Goal: Ask a question

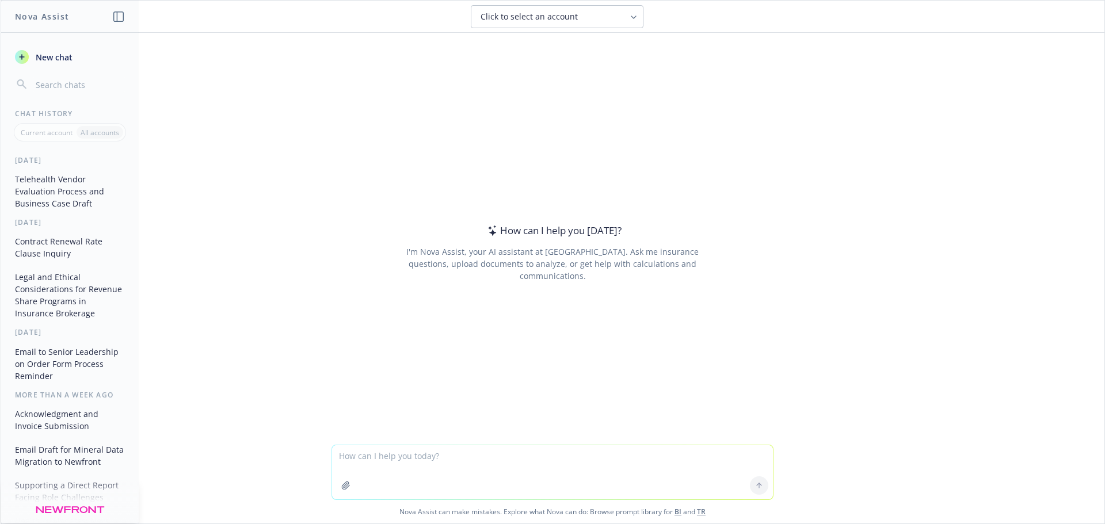
click at [504, 454] on textarea at bounding box center [552, 473] width 441 height 54
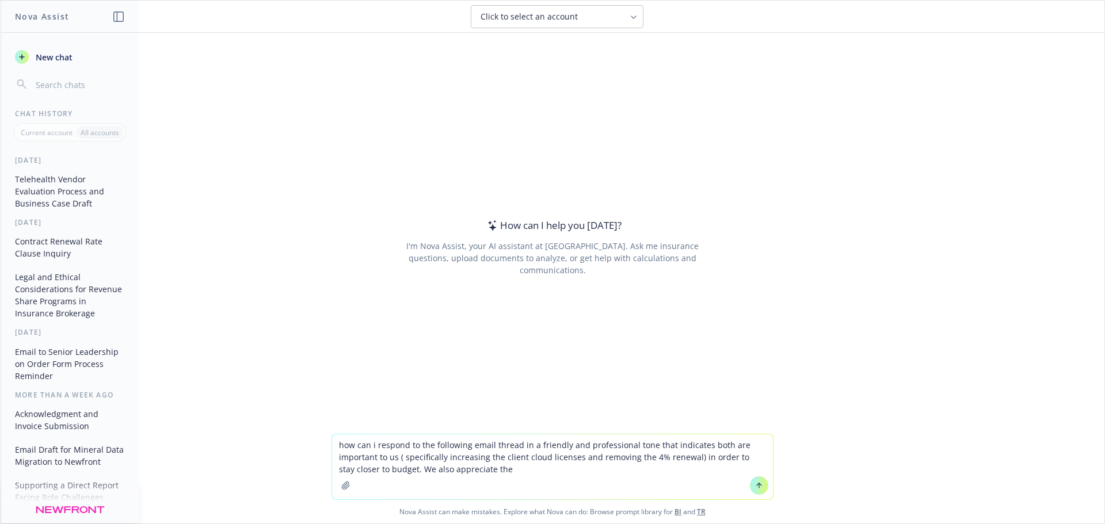
drag, startPoint x: 396, startPoint y: 459, endPoint x: 323, endPoint y: 461, distance: 72.6
click at [323, 461] on div "how can i respond to the following email thread in a friendly and professional …" at bounding box center [553, 479] width 1104 height 90
click at [487, 472] on textarea "how can i respond to the following email thread in a friendly and professional …" at bounding box center [552, 467] width 441 height 65
drag, startPoint x: 486, startPoint y: 473, endPoint x: 419, endPoint y: 476, distance: 66.9
click at [419, 476] on textarea "how can i respond to the following email thread in a friendly and professional …" at bounding box center [552, 467] width 441 height 65
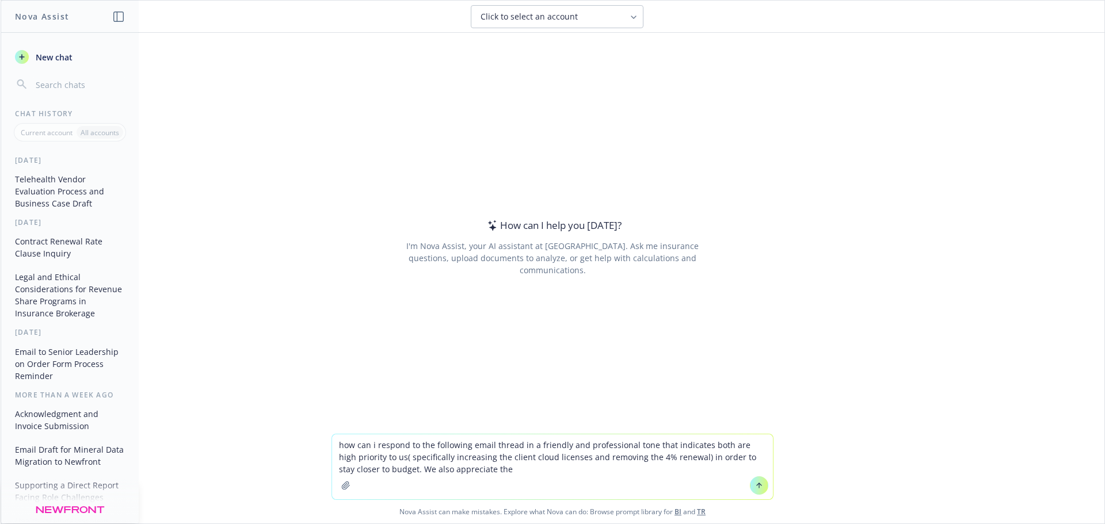
click at [516, 479] on textarea "how can i respond to the following email thread in a friendly and professional …" at bounding box center [552, 467] width 441 height 65
drag, startPoint x: 503, startPoint y: 478, endPoint x: 376, endPoint y: 469, distance: 127.0
click at [376, 469] on textarea "how can i respond to the following email thread in a friendly and professional …" at bounding box center [552, 467] width 441 height 65
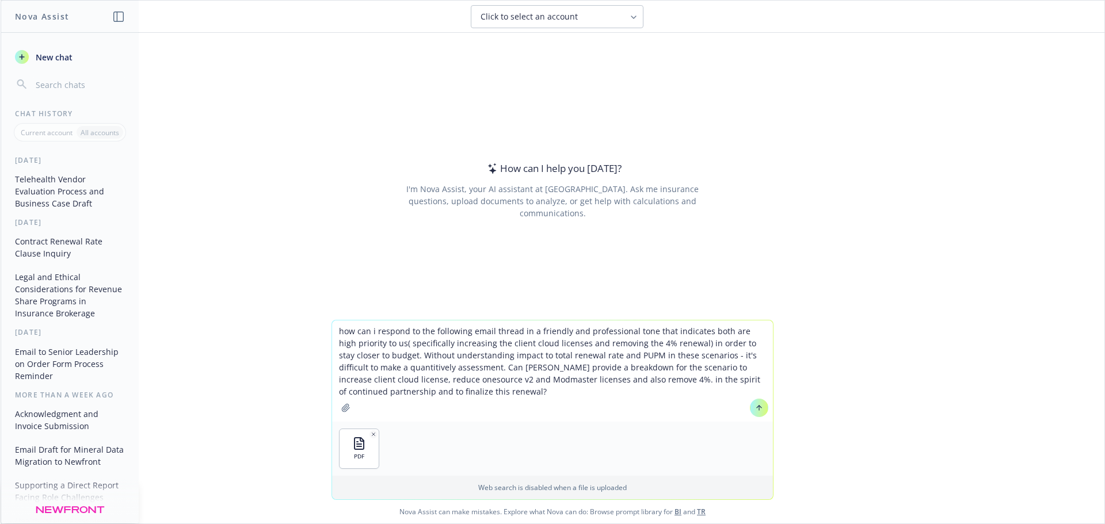
click at [397, 391] on textarea "how can i respond to the following email thread in a friendly and professional …" at bounding box center [552, 371] width 441 height 101
type textarea "how can i respond to the following email thread in a friendly and professional …"
click at [750, 408] on button at bounding box center [759, 408] width 18 height 18
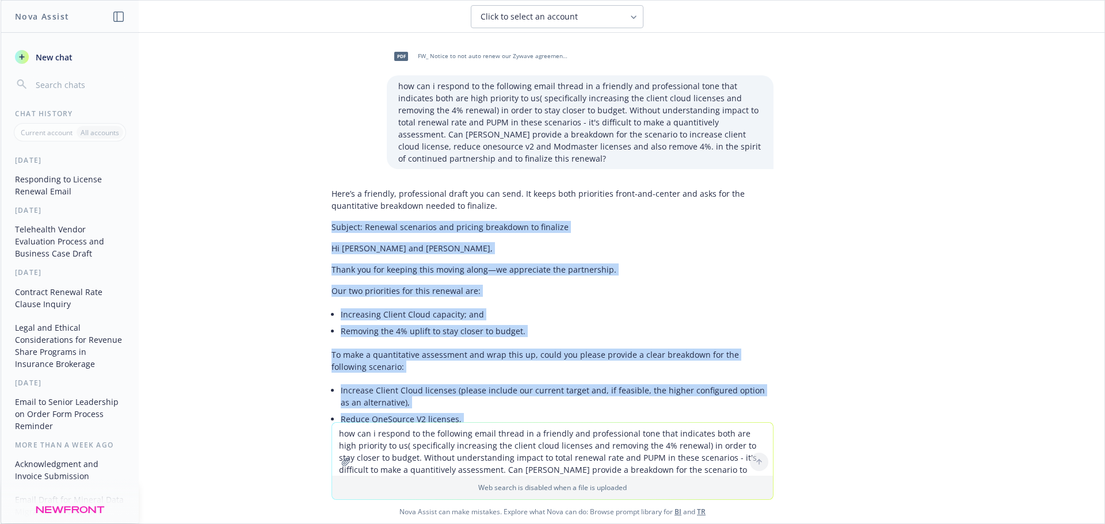
drag, startPoint x: 645, startPoint y: 301, endPoint x: 305, endPoint y: 223, distance: 349.5
click at [305, 223] on div "pdf FW_ Notice to not auto renew our Zywave agreement.pdf how can i respond to …" at bounding box center [553, 228] width 1104 height 390
copy div "Loremip: Dolorsi ametconse adi elitsed doeiusmod te incididu Ut Labo etd Magnaa…"
